Goal: Use online tool/utility: Use online tool/utility

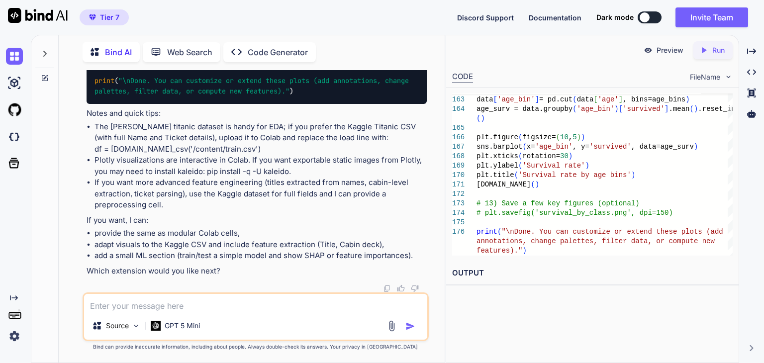
scroll to position [3807, 0]
click at [648, 17] on div at bounding box center [645, 17] width 10 height 10
click at [14, 57] on img at bounding box center [14, 56] width 17 height 17
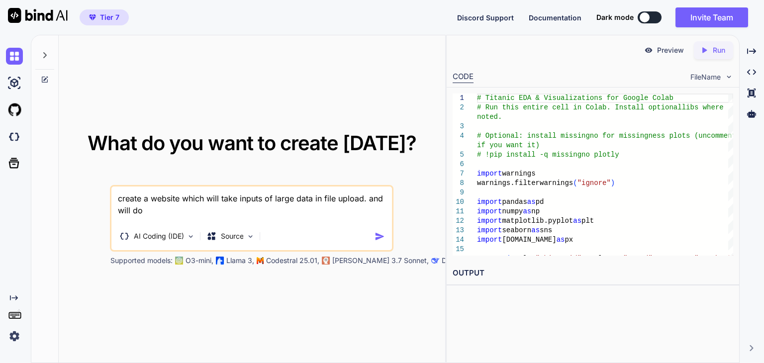
type textarea "create a website which will take inputs of large data in file upload. and will …"
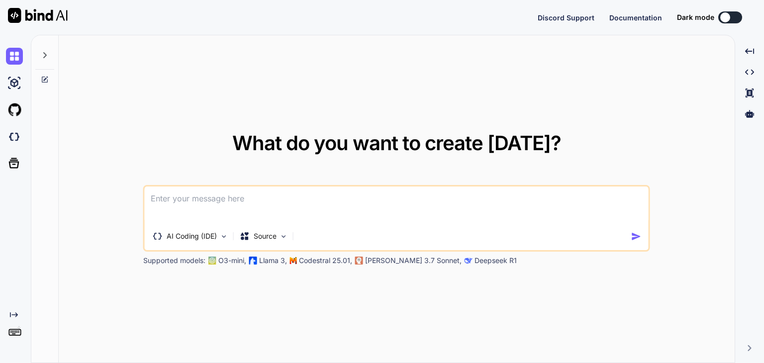
type textarea "x"
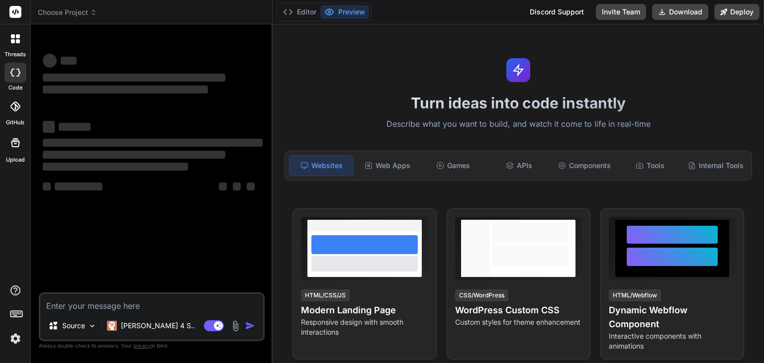
type textarea "x"
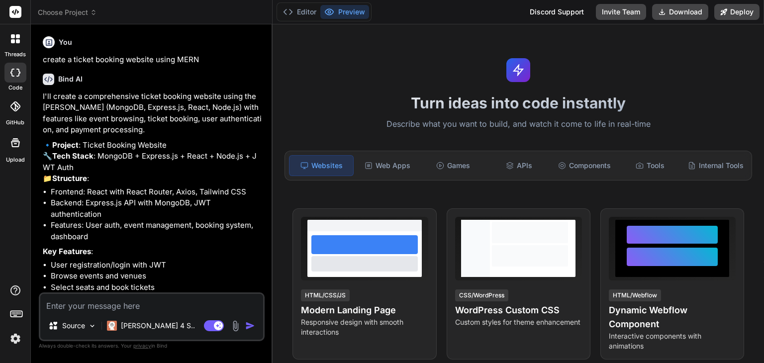
scroll to position [73, 0]
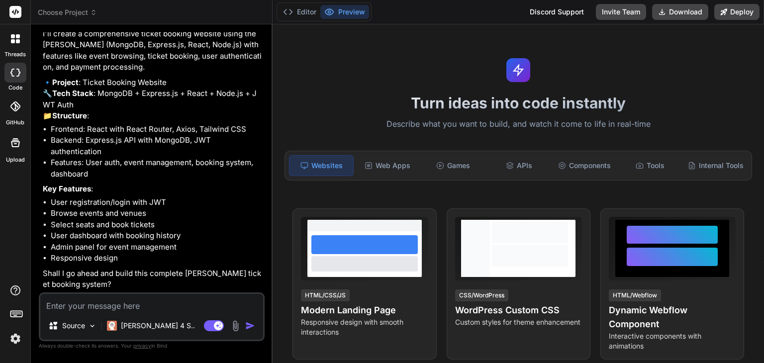
click at [106, 313] on div "Source Claude 4 S.. Agent Mode. When this toggle is activated, AI automatically…" at bounding box center [152, 317] width 226 height 49
click at [134, 304] on textarea at bounding box center [151, 303] width 223 height 18
paste textarea "create a website which will take inputs of large data in file upload. and will …"
type textarea "create a website which will take inputs of large data in file upload. and will …"
type textarea "x"
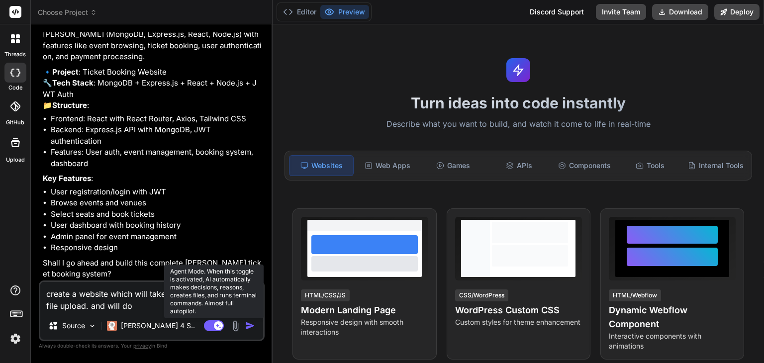
type textarea "create a website which will take inputs of large data in file upload. and will …"
click at [215, 329] on rect at bounding box center [214, 325] width 20 height 11
type textarea "x"
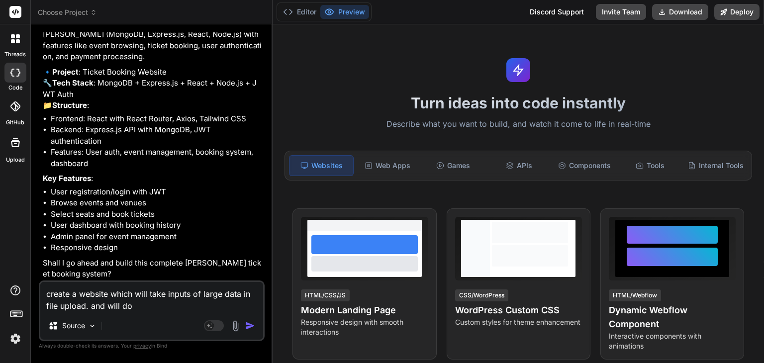
click at [143, 310] on textarea "create a website which will take inputs of large data in file upload. and will …" at bounding box center [151, 297] width 223 height 30
type textarea "create a website which will take inputs of large data in file upload. and will …"
type textarea "x"
type textarea "create a website which will take inputs of large data in file upload. and will d"
type textarea "x"
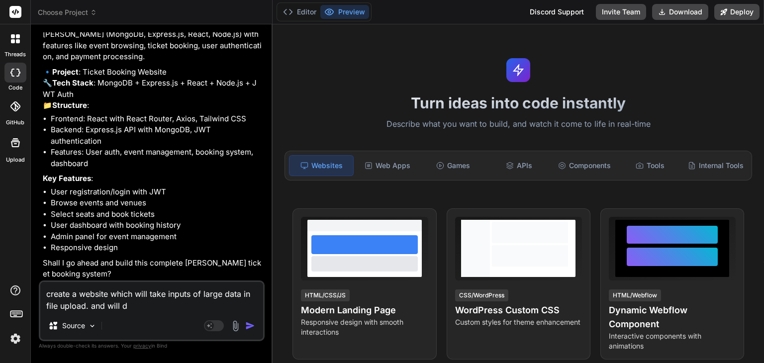
type textarea "create a website which will take inputs of large data in file upload. and will"
type textarea "x"
type textarea "create a website which will take inputs of large data in file upload. and will g"
type textarea "x"
type textarea "create a website which will take inputs of large data in file upload. and will …"
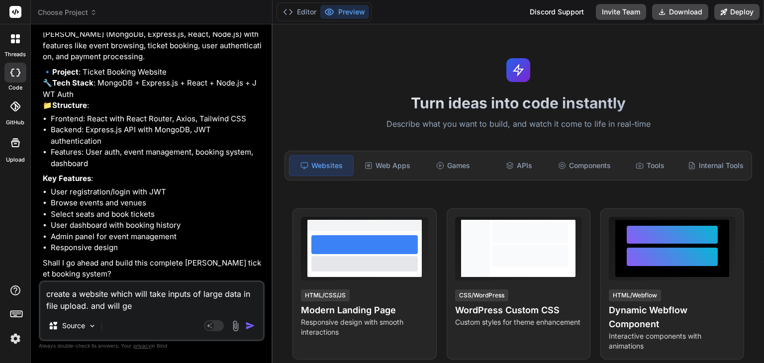
type textarea "x"
type textarea "create a website which will take inputs of large data in file upload. and will …"
type textarea "x"
type textarea "create a website which will take inputs of large data in file upload. and will …"
type textarea "x"
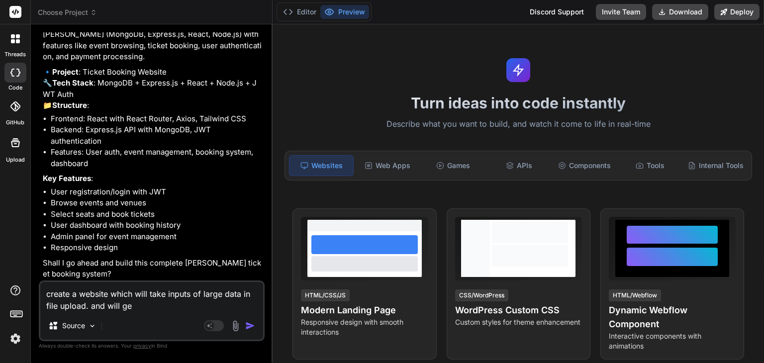
type textarea "create a website which will take inputs of large data in file upload. and will …"
type textarea "x"
type textarea "create a website which will take inputs of large data in file upload. and will …"
type textarea "x"
type textarea "create a website which will take inputs of large data in file upload. and will …"
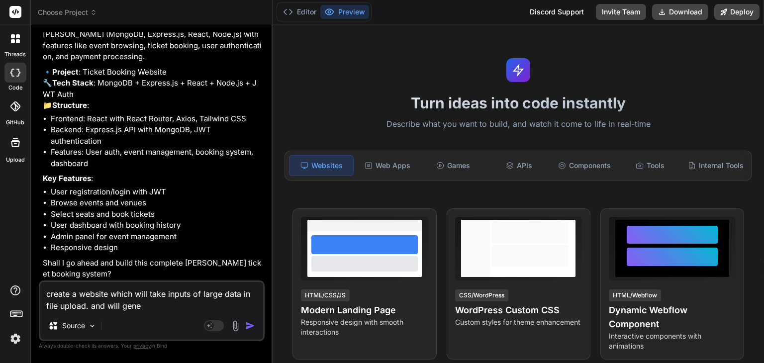
type textarea "x"
type textarea "create a website which will take inputs of large data in file upload. and will …"
type textarea "x"
type textarea "create a website which will take inputs of large data in file upload. and will …"
type textarea "x"
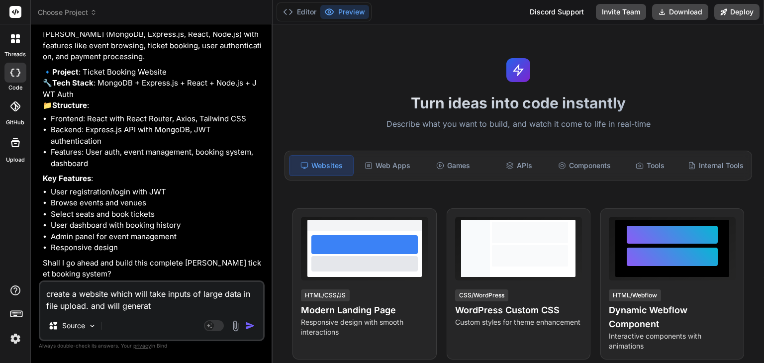
type textarea "create a website which will take inputs of large data in file upload. and will …"
type textarea "x"
type textarea "create a website which will take inputs of large data in file upload. and will …"
type textarea "x"
type textarea "create a website which will take inputs of large data in file upload. and will …"
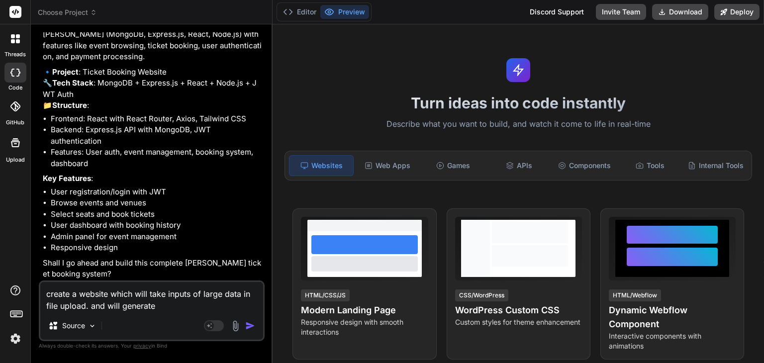
type textarea "x"
type textarea "create a website which will take inputs of large data in file upload. and will …"
type textarea "x"
type textarea "create a website which will take inputs of large data in file upload. and will …"
type textarea "x"
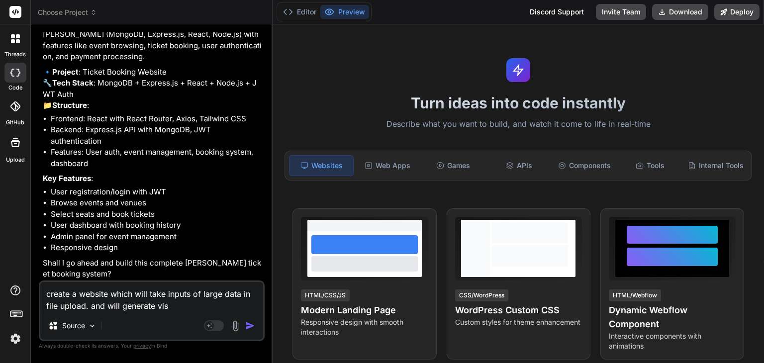
type textarea "create a website which will take inputs of large data in file upload. and will …"
type textarea "x"
type textarea "create a website which will take inputs of large data in file upload. and will …"
type textarea "x"
type textarea "create a website which will take inputs of large data in file upload. and will …"
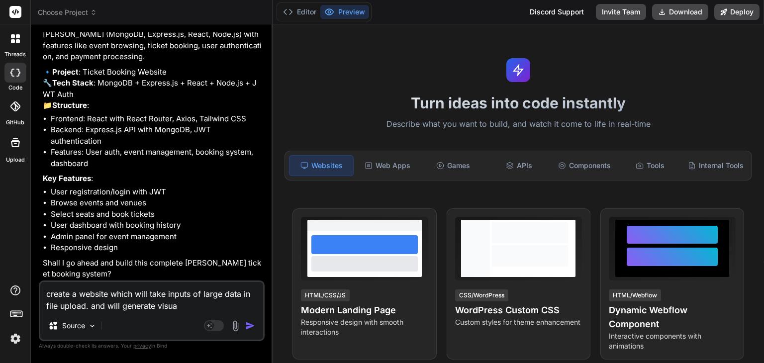
type textarea "x"
type textarea "create a website which will take inputs of large data in file upload. and will …"
type textarea "x"
type textarea "create a website which will take inputs of large data in file upload. and will …"
type textarea "x"
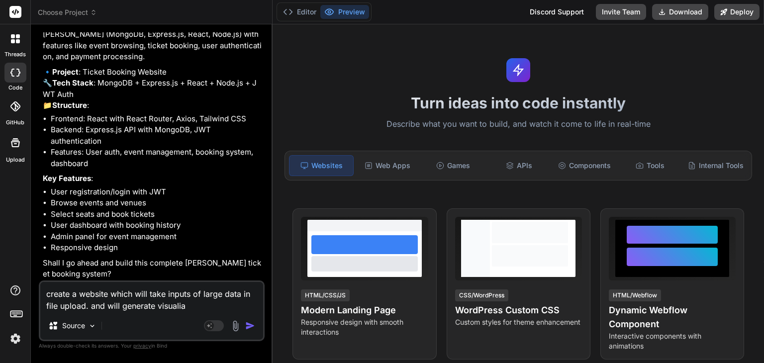
type textarea "create a website which will take inputs of large data in file upload. and will …"
type textarea "x"
type textarea "create a website which will take inputs of large data in file upload. and will …"
type textarea "x"
type textarea "create a website which will take inputs of large data in file upload. and will …"
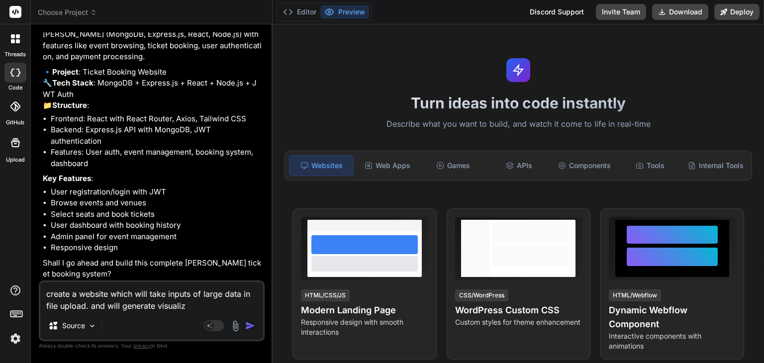
type textarea "x"
type textarea "create a website which will take inputs of large data in file upload. and will …"
type textarea "x"
type textarea "create a website which will take inputs of large data in file upload. and will …"
type textarea "x"
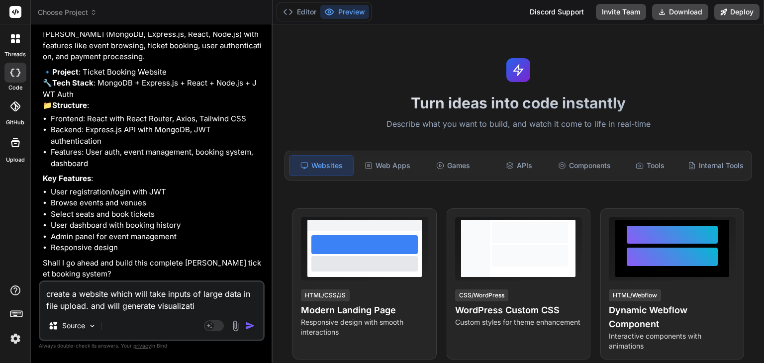
type textarea "create a website which will take inputs of large data in file upload. and will …"
type textarea "x"
type textarea "create a website which will take inputs of large data in file upload. and will …"
type textarea "x"
type textarea "create a website which will take inputs of large data in file upload. and will …"
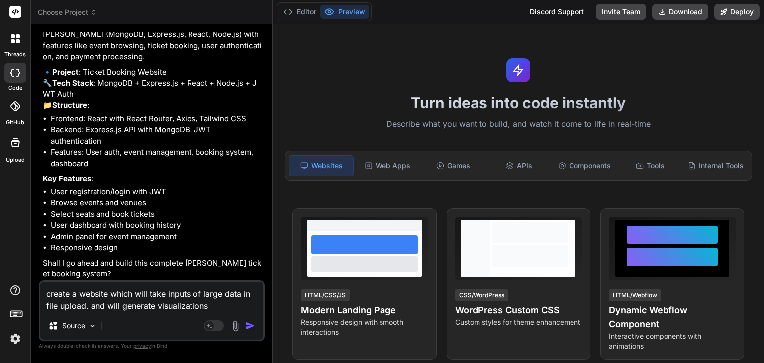
type textarea "x"
type textarea "create a website which will take inputs of large data in file upload. and will …"
type textarea "x"
type textarea "create a website which will take inputs of large data in file upload. and will …"
type textarea "x"
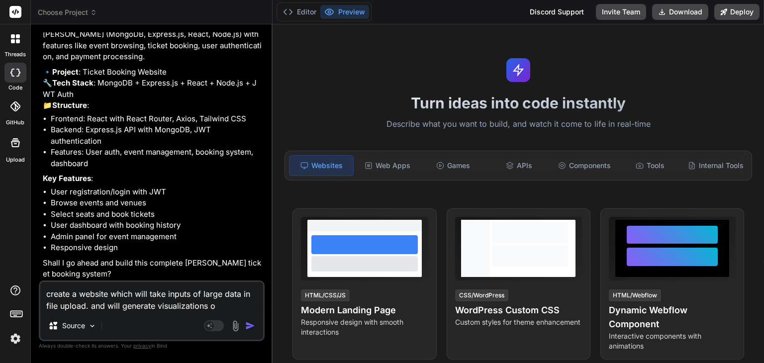
type textarea "create a website which will take inputs of large data in file upload. and will …"
type textarea "x"
type textarea "create a website which will take inputs of large data in file upload. and will …"
type textarea "x"
type textarea "create a website which will take inputs of large data in file upload. and will …"
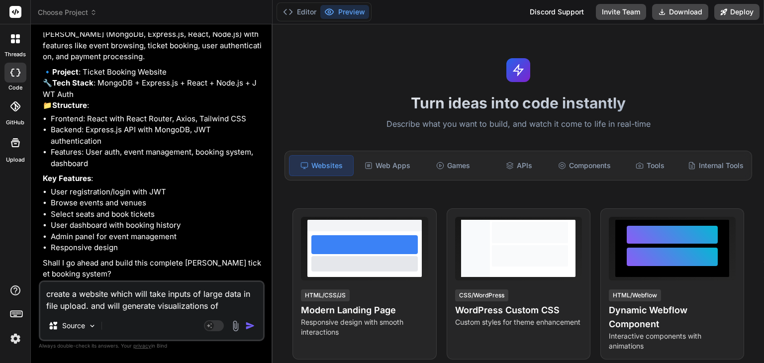
type textarea "x"
type textarea "create a website which will take inputs of large data in file upload. and will …"
type textarea "x"
type textarea "create a website which will take inputs of large data in file upload. and will …"
type textarea "x"
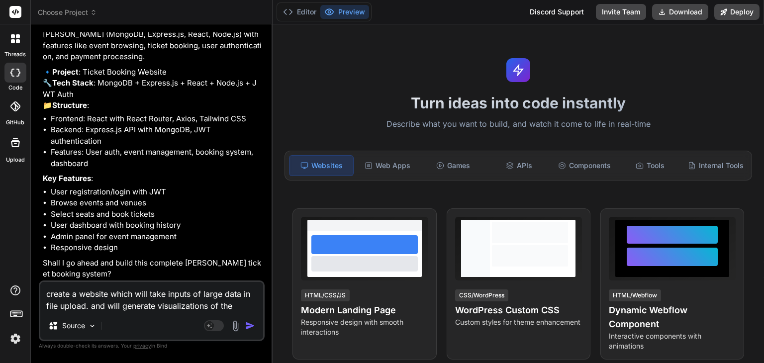
type textarea "create a website which will take inputs of large data in file upload. and will …"
type textarea "x"
type textarea "create a website which will take inputs of large data in file upload. and will …"
type textarea "x"
type textarea "create a website which will take inputs of large data in file upload. and will …"
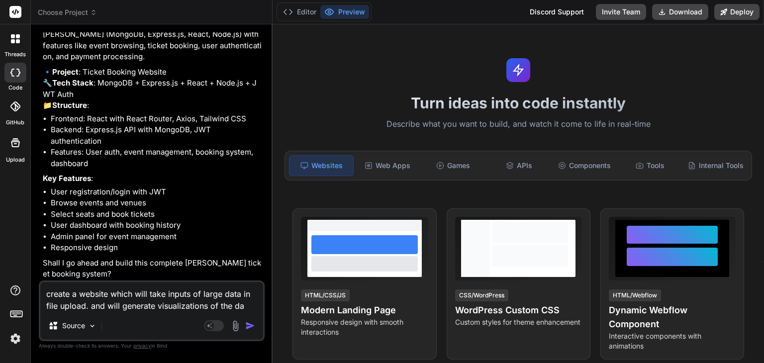
type textarea "x"
type textarea "create a website which will take inputs of large data in file upload. and will …"
type textarea "x"
type textarea "create a website which will take inputs of large data in file upload. and will …"
type textarea "x"
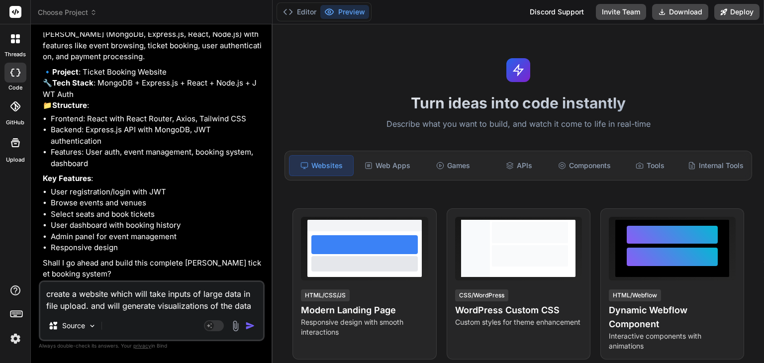
type textarea "create a website which will take inputs of large data in file upload. and will …"
type textarea "x"
type textarea "create a website which will take inputs of large data in file upload. and will …"
type textarea "x"
type textarea "create a website which will take inputs of large data in file upload. and will …"
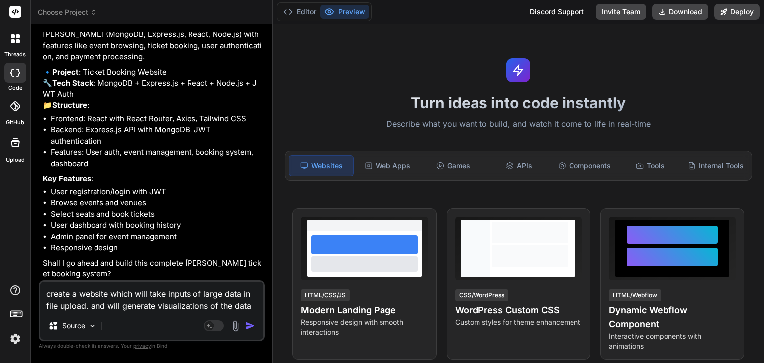
type textarea "x"
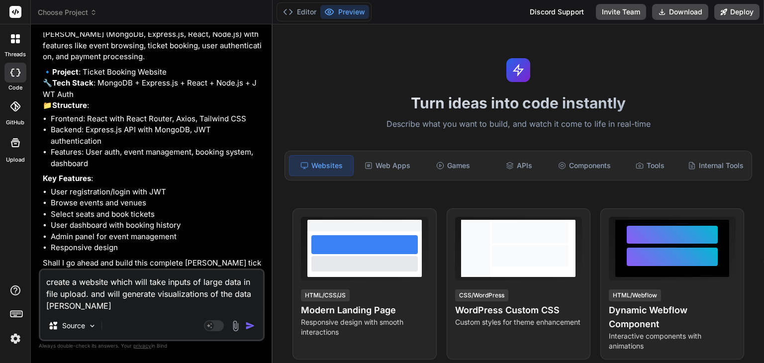
type textarea "create a website which will take inputs of large data in file upload. and will …"
type textarea "x"
type textarea "create a website which will take inputs of large data in file upload. and will …"
type textarea "x"
type textarea "create a website which will take inputs of large data in file upload. and will …"
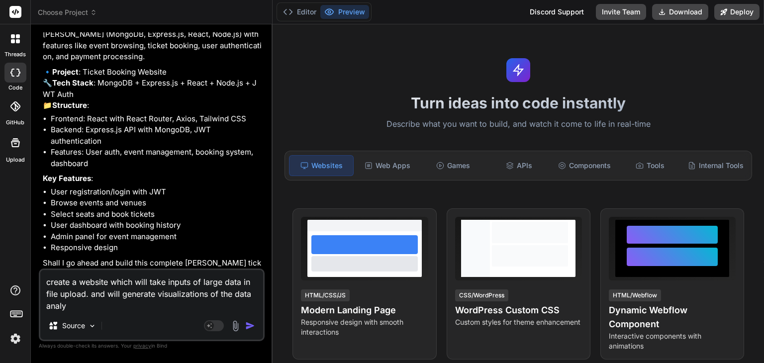
type textarea "x"
type textarea "create a website which will take inputs of large data in file upload. and will …"
type textarea "x"
type textarea "create a website which will take inputs of large data in file upload. and will …"
type textarea "x"
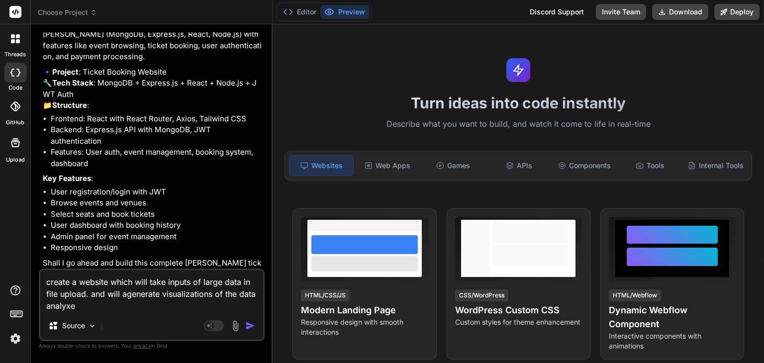
type textarea "create a website which will take inputs of large data in file upload. and will …"
type textarea "x"
type textarea "create a website which will take inputs of large data in file upload. and will …"
type textarea "x"
type textarea "create a website which will take inputs of large data in file upload. and will …"
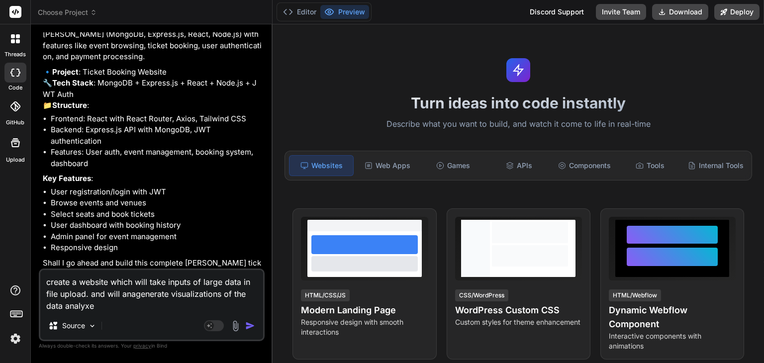
type textarea "x"
type textarea "create a website which will take inputs of large data in file upload. and will …"
type textarea "x"
type textarea "create a website which will take inputs of large data in file upload. and will …"
type textarea "x"
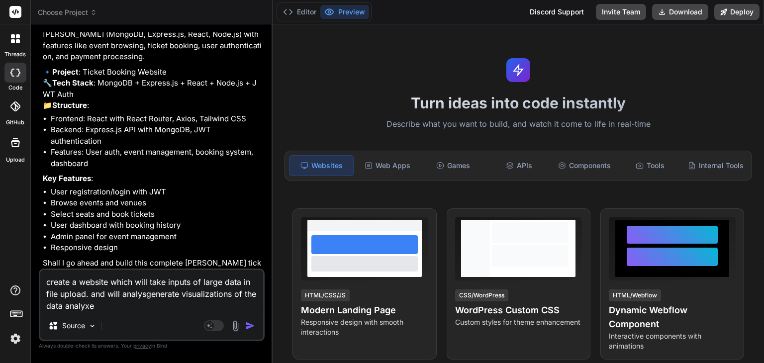
type textarea "create a website which will take inputs of large data in file upload. and will …"
type textarea "x"
type textarea "create a website which will take inputs of large data in file upload. and will …"
type textarea "x"
type textarea "create a website which will take inputs of large data in file upload. and will …"
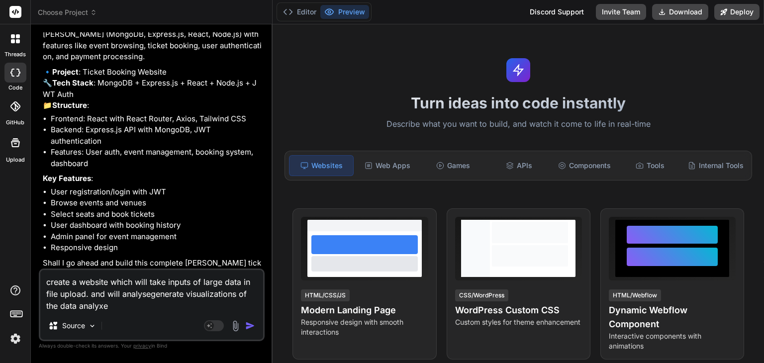
type textarea "x"
type textarea "create a website which will take inputs of large data in file upload. and will …"
type textarea "x"
type textarea "create a website which will take inputs of large data in file upload. and will …"
type textarea "x"
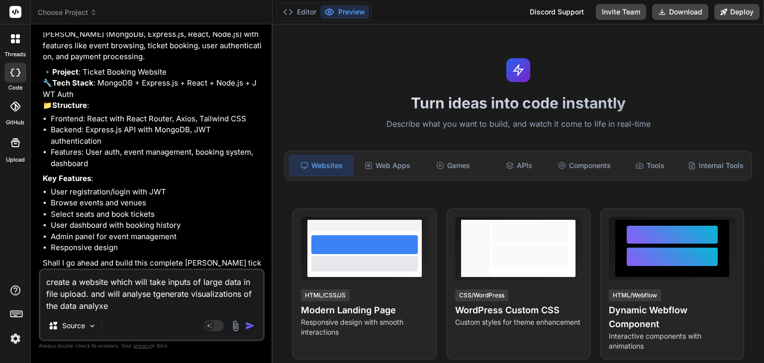
type textarea "create a website which will take inputs of large data in file upload. and will …"
type textarea "x"
type textarea "create a website which will take inputs of large data in file upload. and will …"
type textarea "x"
type textarea "create a website which will take inputs of large data in file upload. and will …"
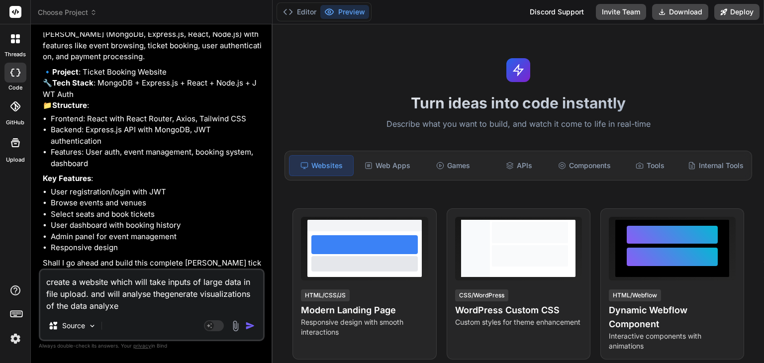
type textarea "x"
type textarea "create a website which will take inputs of large data in file upload. and will …"
type textarea "x"
type textarea "create a website which will take inputs of large data in file upload. and will …"
type textarea "x"
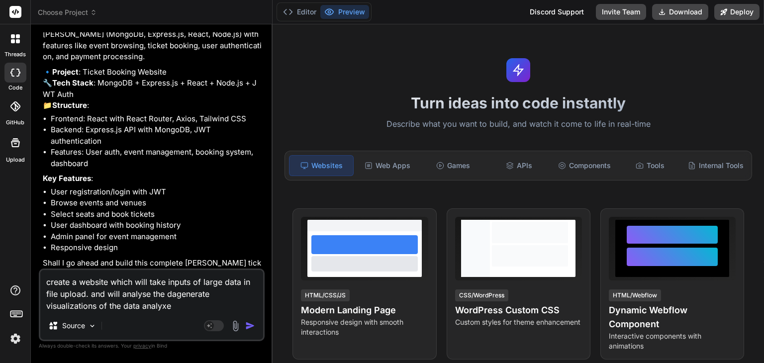
type textarea "create a website which will take inputs of large data in file upload. and will …"
type textarea "x"
type textarea "create a website which will take inputs of large data in file upload. and will …"
type textarea "x"
type textarea "create a website which will take inputs of large data in file upload. and will …"
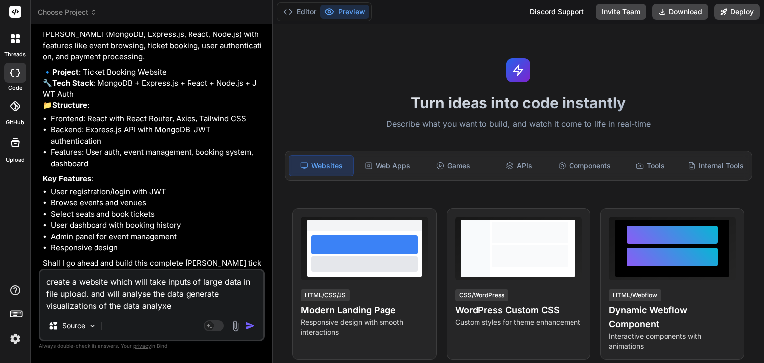
type textarea "x"
type textarea "create a website which will take inputs of large data in file upload. and will …"
type textarea "x"
type textarea "create a website which will take inputs of large data in file upload. and will …"
type textarea "x"
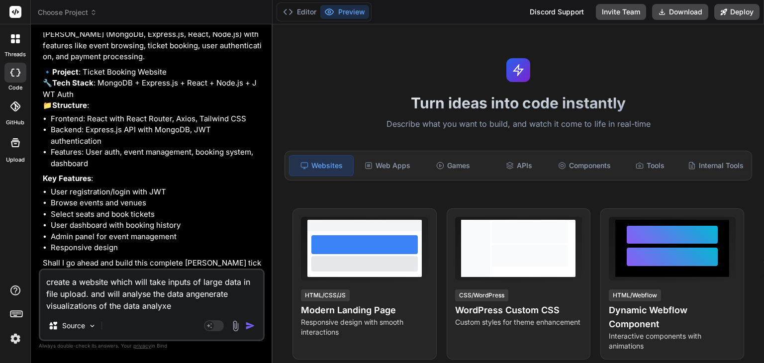
type textarea "create a website which will take inputs of large data in file upload. and will …"
type textarea "x"
type textarea "create a website which will take inputs of large data in file upload. and will …"
type textarea "x"
type textarea "create a website which will take inputs of large data in file upload. and will …"
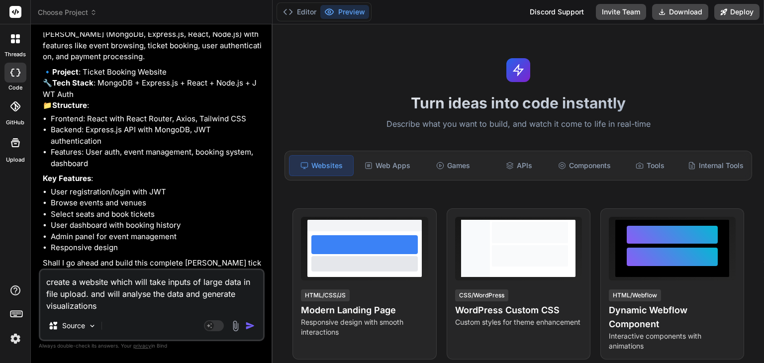
type textarea "x"
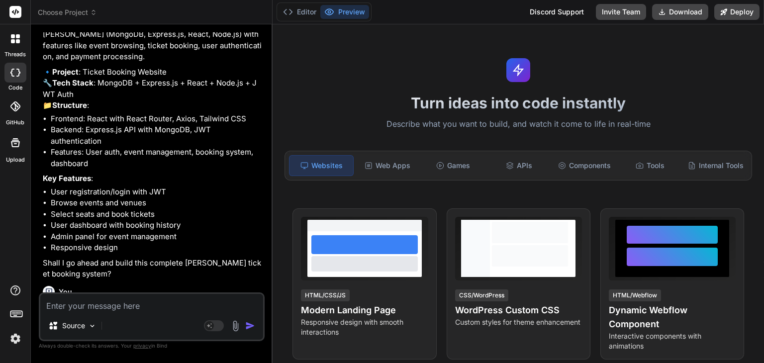
scroll to position [187, 0]
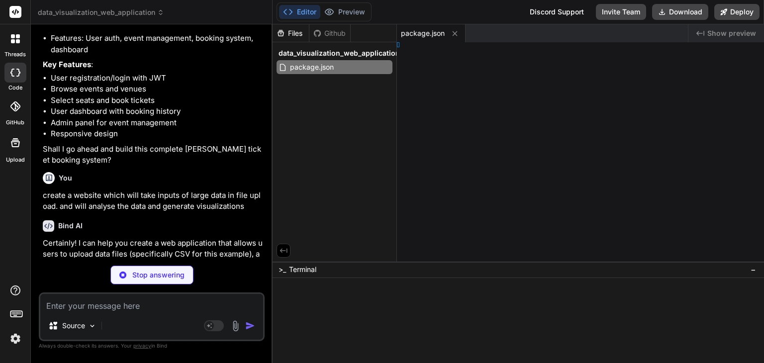
type textarea "x"
type textarea "} }"
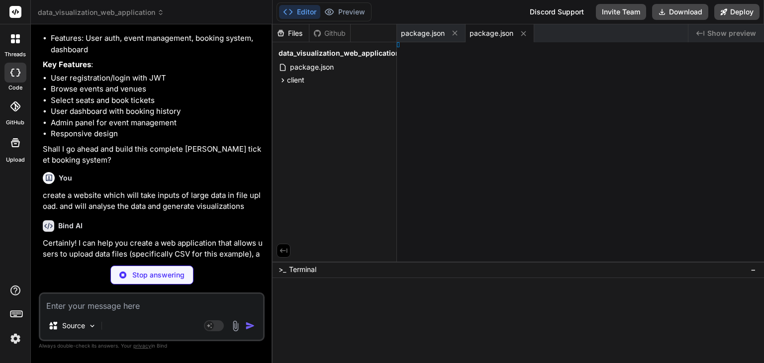
type textarea "x"
type textarea "}"
type textarea "x"
type textarea "</html>"
type textarea "x"
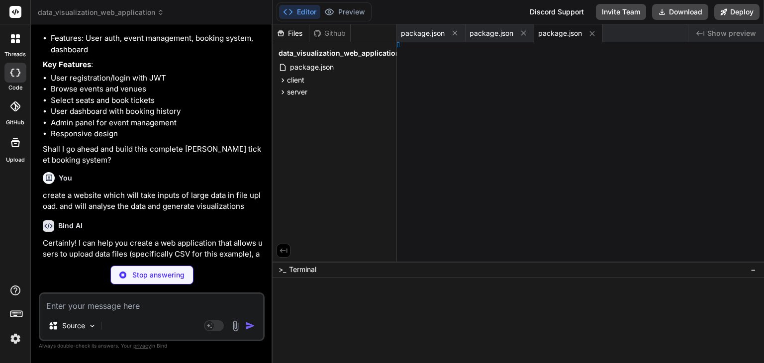
type textarea ";"
type textarea "x"
type textarea "isplay;"
type textarea "x"
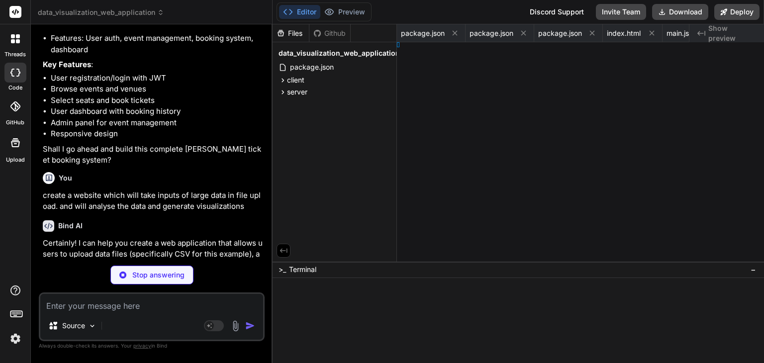
type textarea "pp;"
type textarea "x"
type textarea "t}`); });"
type textarea "x"
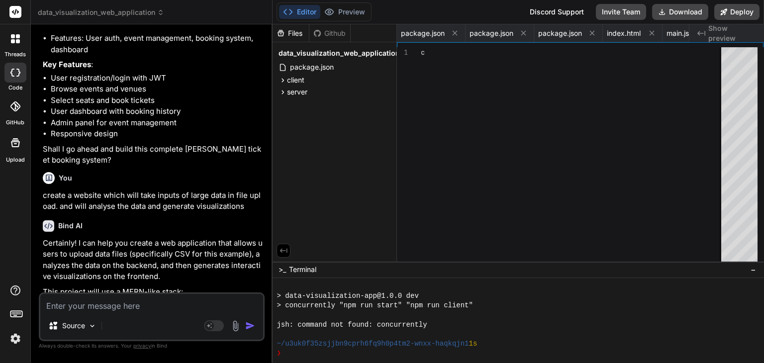
type textarea "});"
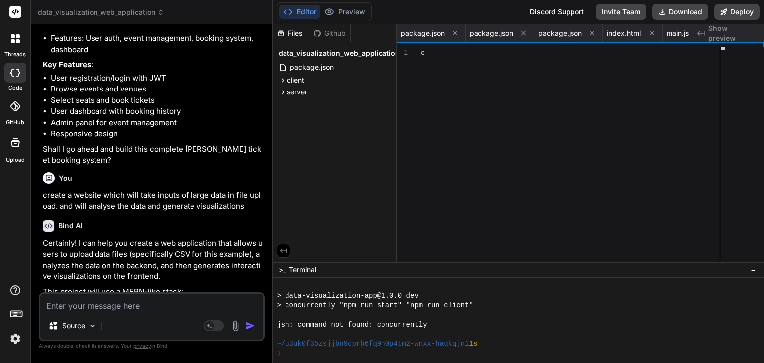
scroll to position [133, 0]
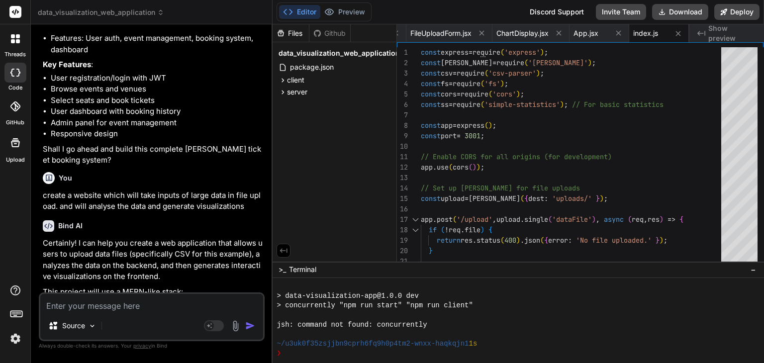
click at [16, 37] on icon at bounding box center [18, 36] width 4 height 4
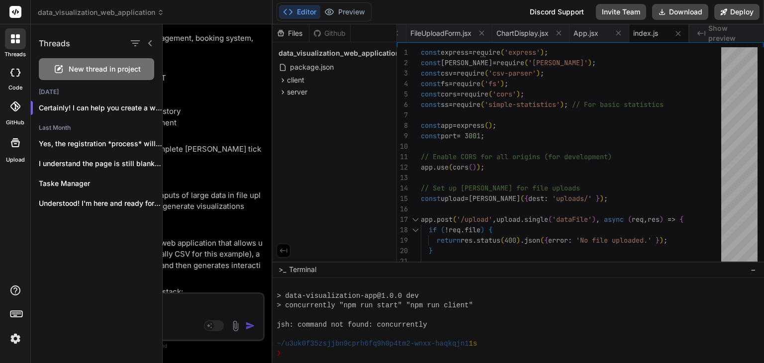
click at [20, 66] on div at bounding box center [15, 73] width 22 height 20
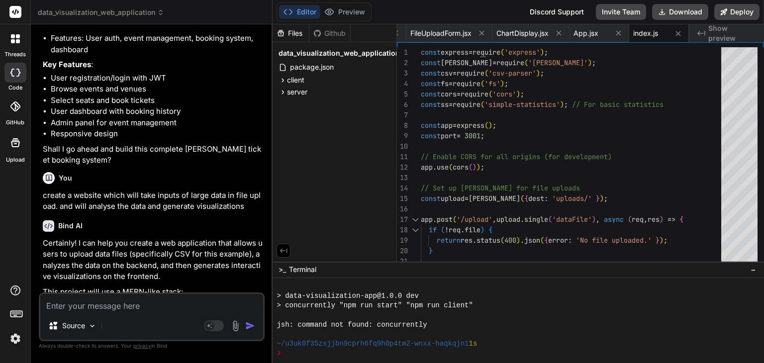
click at [12, 76] on icon at bounding box center [12, 73] width 4 height 8
type textarea "x"
click at [15, 38] on icon at bounding box center [15, 38] width 9 height 9
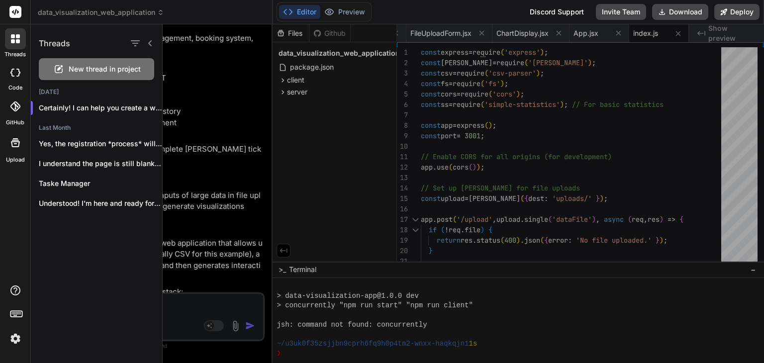
click at [219, 176] on div at bounding box center [464, 193] width 602 height 339
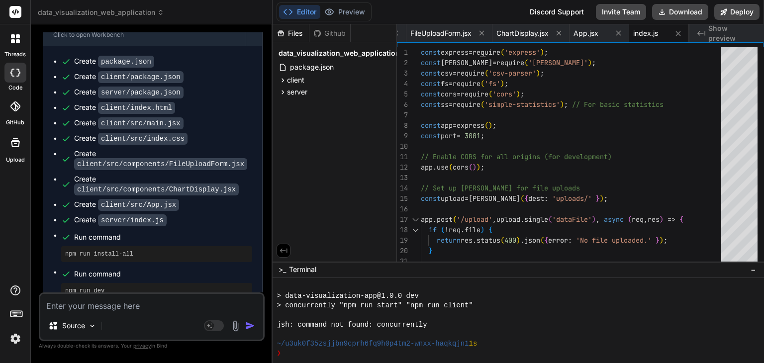
scroll to position [1023, 0]
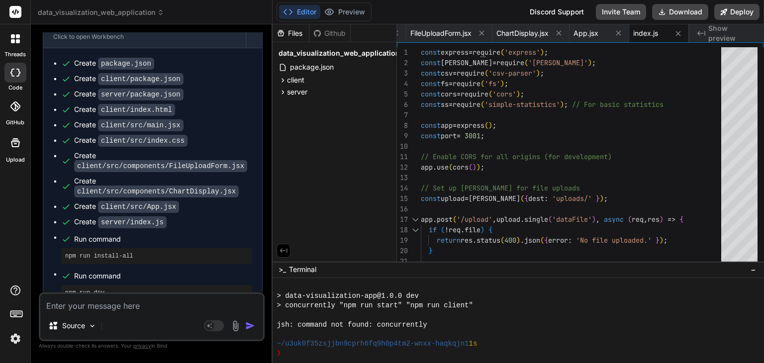
click at [342, 223] on div "Files Github data_visualization_web_application package.json client package.jso…" at bounding box center [335, 142] width 124 height 237
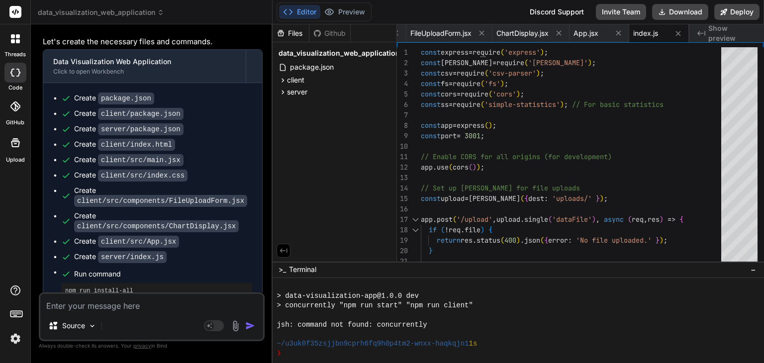
scroll to position [1113, 0]
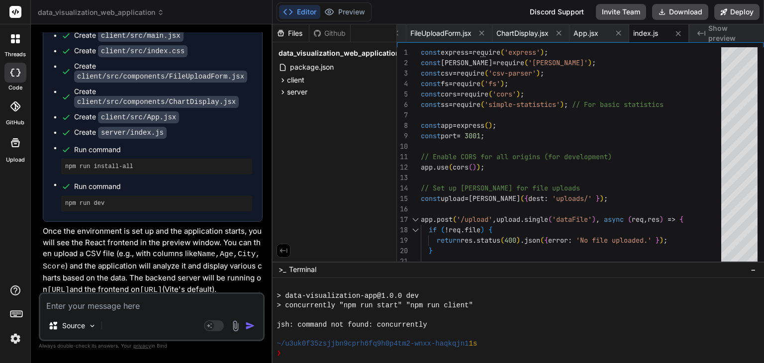
click at [317, 188] on div "Files Github data_visualization_web_application package.json client package.jso…" at bounding box center [335, 142] width 124 height 237
click at [734, 13] on button "Deploy" at bounding box center [737, 12] width 45 height 16
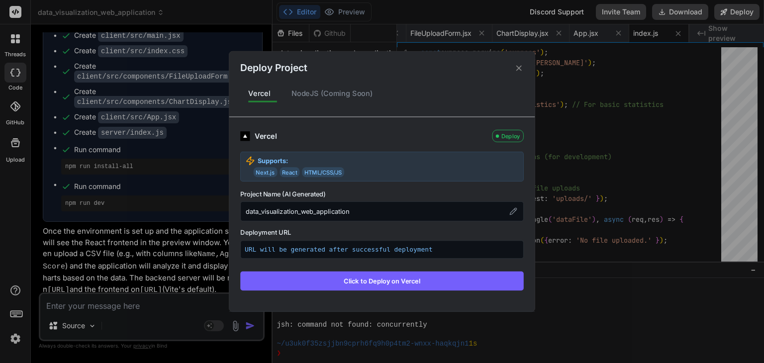
click at [519, 68] on icon at bounding box center [519, 67] width 5 height 5
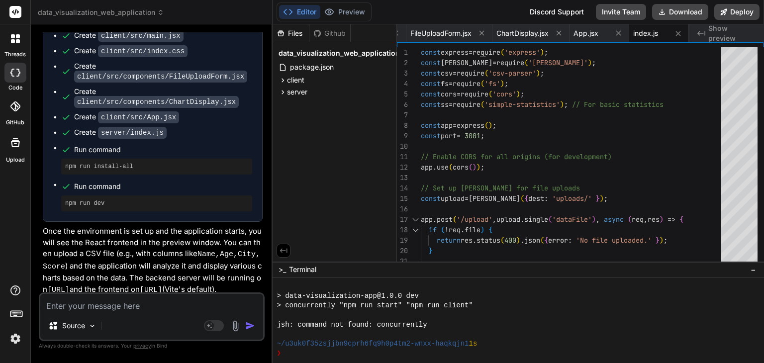
click at [356, 158] on div "Files Github data_visualization_web_application package.json client package.jso…" at bounding box center [335, 142] width 124 height 237
